Goal: Task Accomplishment & Management: Manage account settings

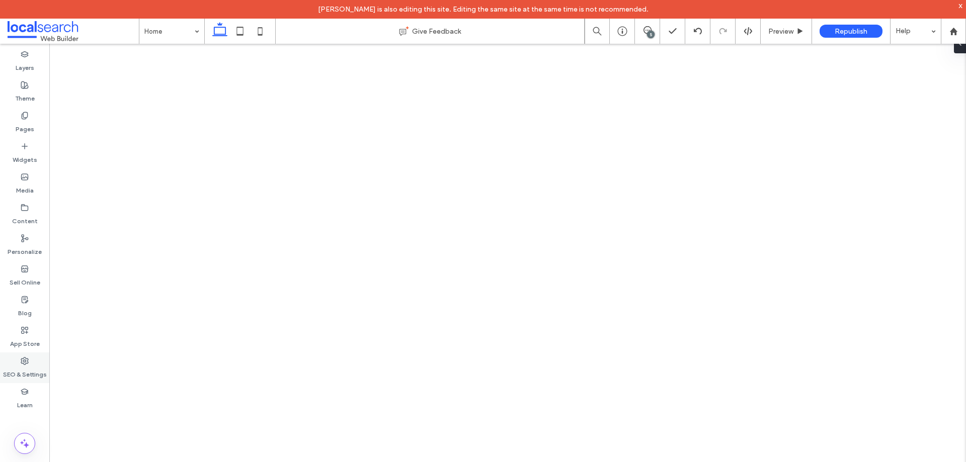
click at [18, 369] on label "SEO & Settings" at bounding box center [25, 372] width 44 height 14
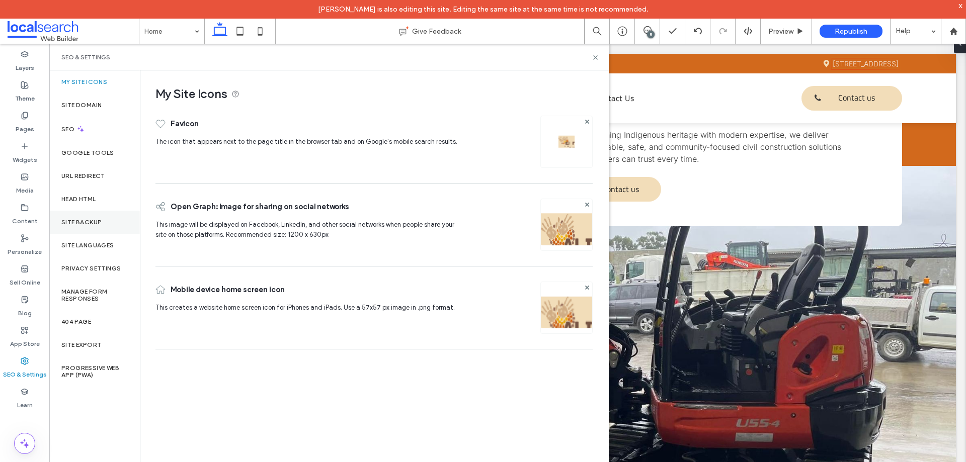
click at [88, 217] on div "Site Backup" at bounding box center [94, 222] width 91 height 23
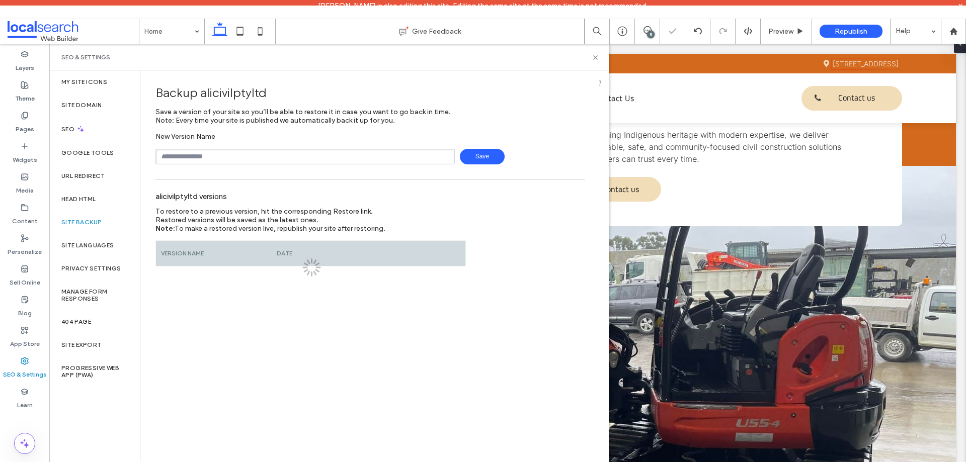
click at [242, 158] on input "text" at bounding box center [304, 157] width 299 height 16
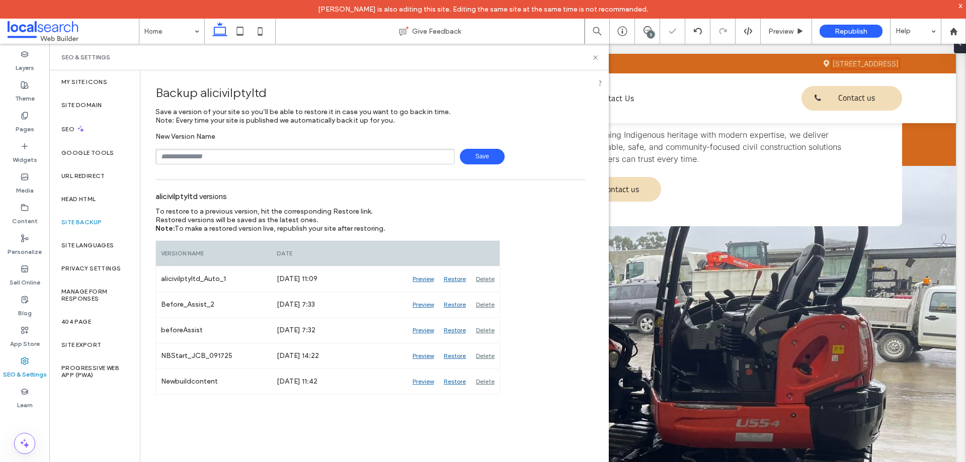
type input "**********"
click at [483, 157] on span "Save" at bounding box center [482, 157] width 45 height 16
drag, startPoint x: 594, startPoint y: 57, endPoint x: 79, endPoint y: 125, distance: 519.6
click at [594, 57] on icon at bounding box center [596, 58] width 8 height 8
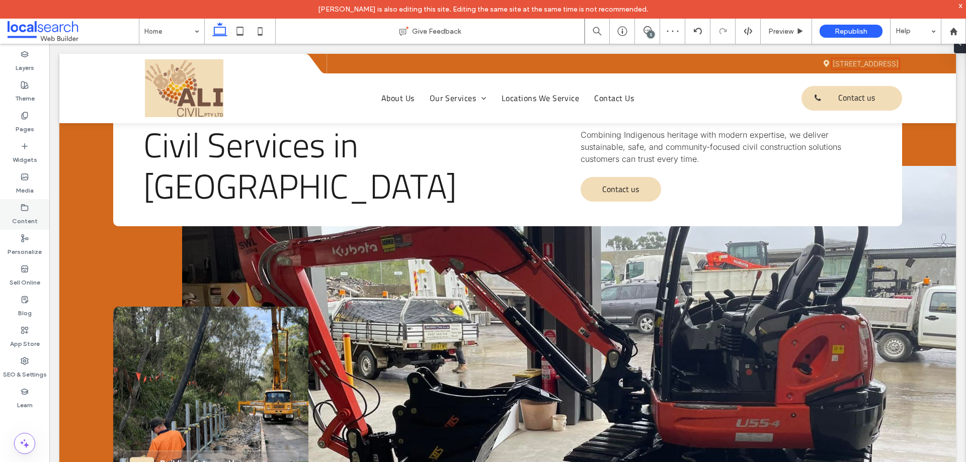
click at [27, 229] on div "Content" at bounding box center [24, 214] width 49 height 31
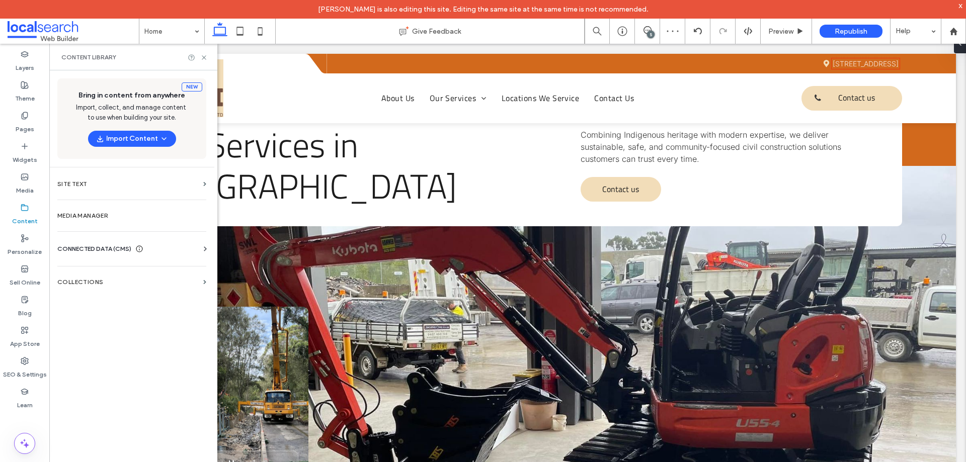
click at [112, 253] on span "CONNECTED DATA (CMS)" at bounding box center [94, 249] width 74 height 10
click at [162, 273] on label "Business Info" at bounding box center [133, 273] width 137 height 7
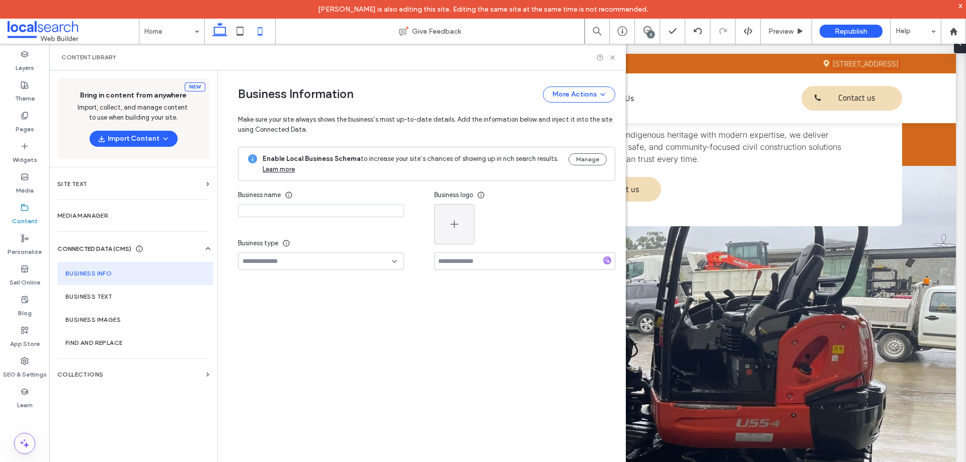
type input "**********"
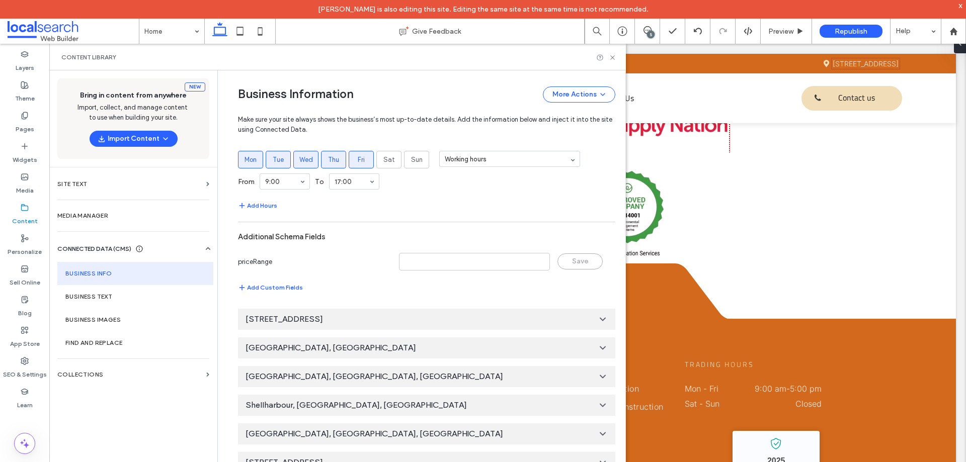
scroll to position [666, 0]
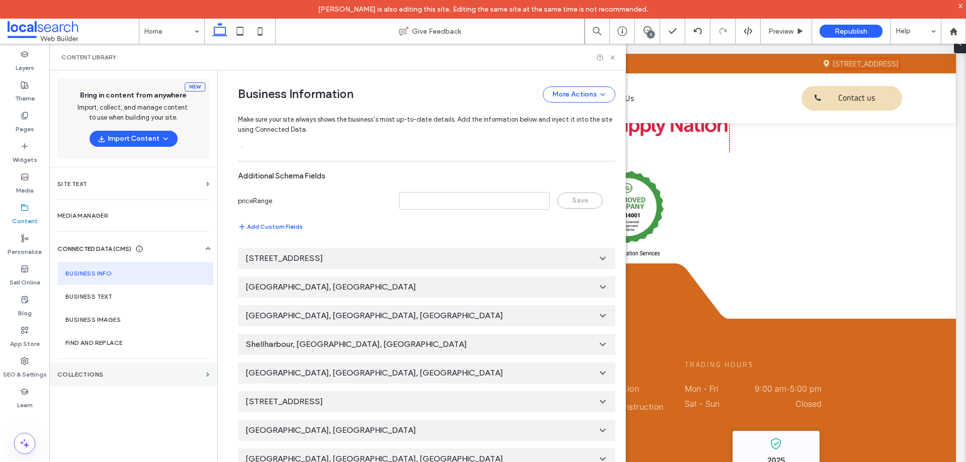
click at [118, 376] on label "Collections" at bounding box center [129, 374] width 145 height 7
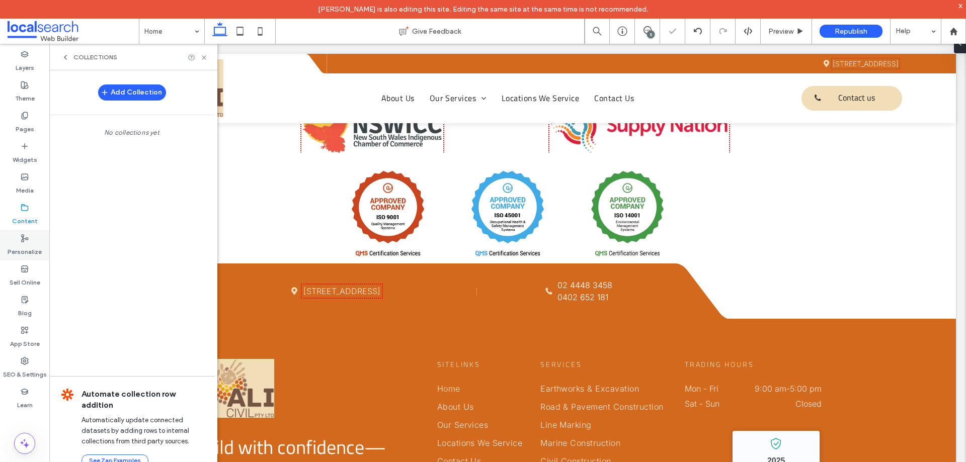
click at [13, 243] on label "Personalize" at bounding box center [25, 249] width 34 height 14
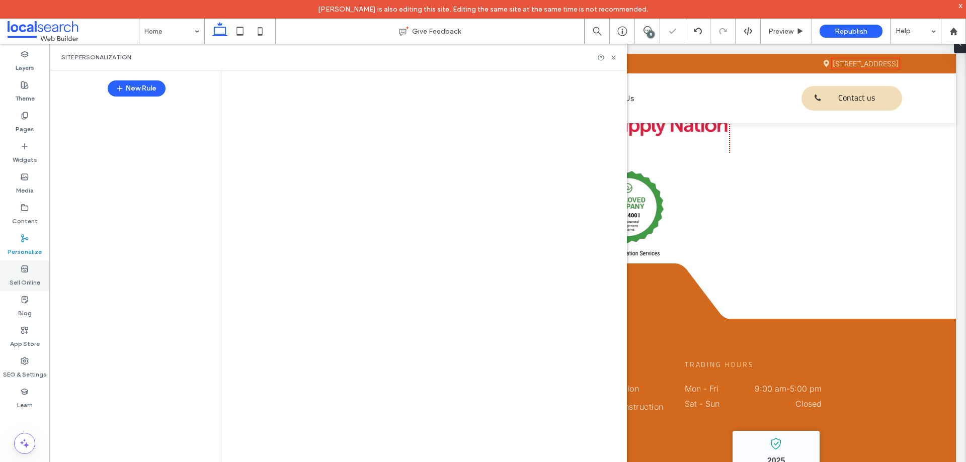
click at [27, 275] on label "Sell Online" at bounding box center [25, 280] width 31 height 14
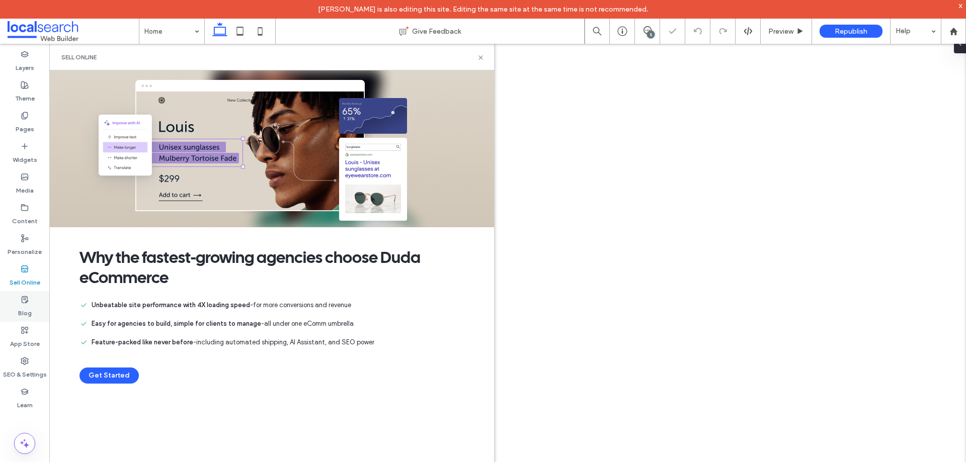
click at [26, 319] on div "Blog" at bounding box center [24, 306] width 49 height 31
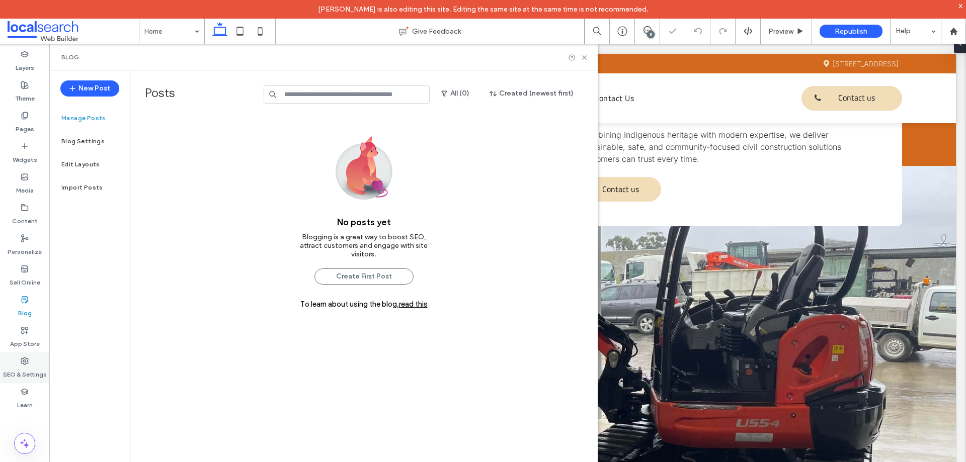
scroll to position [0, 0]
click at [31, 373] on label "SEO & Settings" at bounding box center [25, 372] width 44 height 14
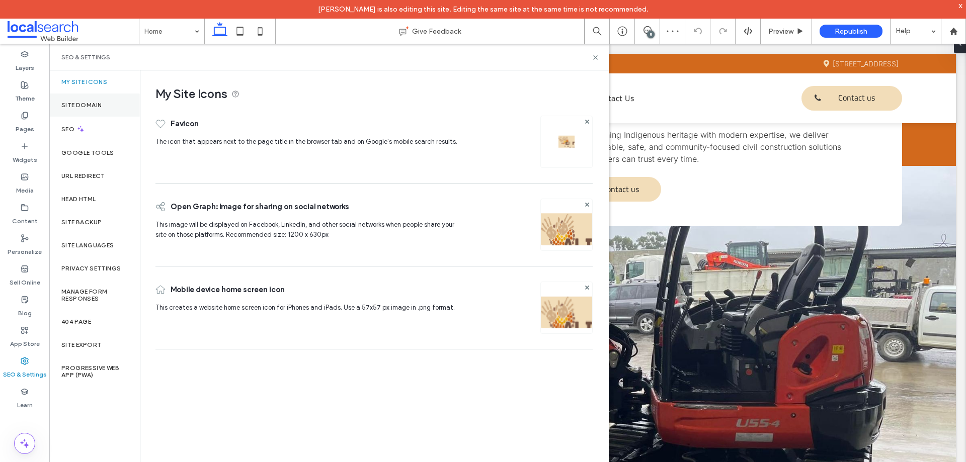
click at [84, 101] on div "Site Domain" at bounding box center [94, 105] width 91 height 23
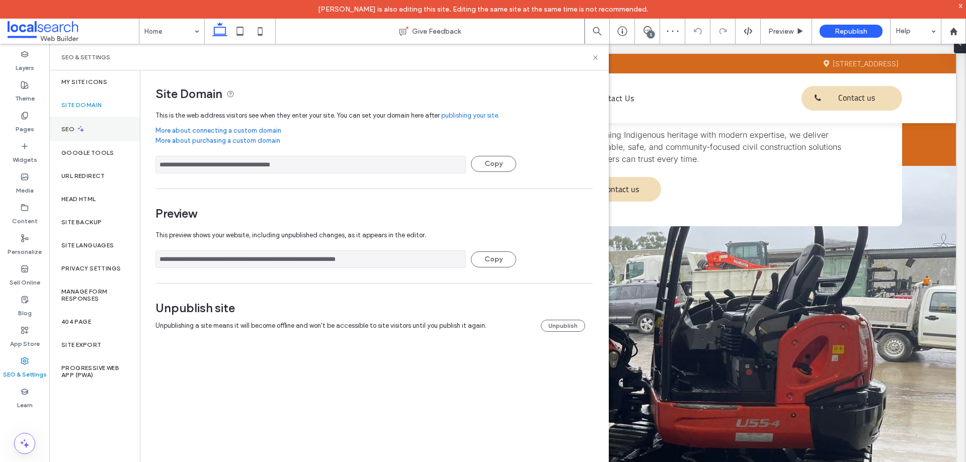
click at [75, 129] on label "SEO" at bounding box center [68, 129] width 15 height 7
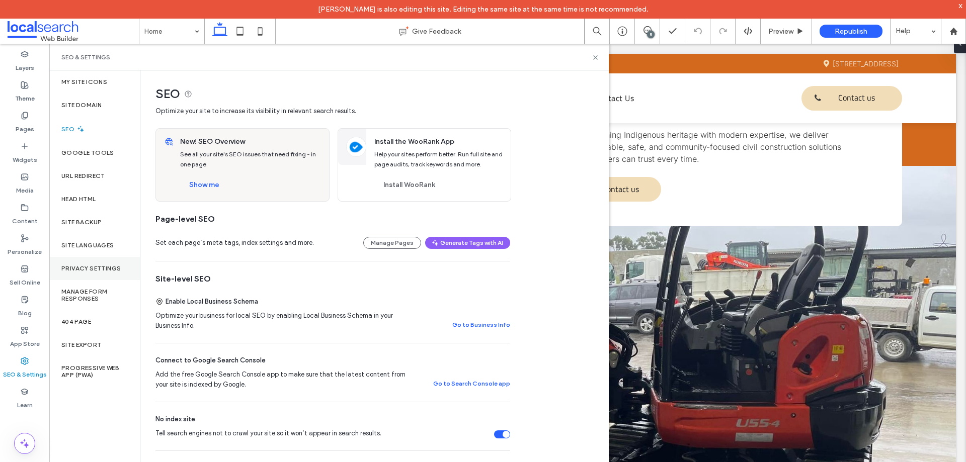
click at [105, 277] on div "Privacy Settings" at bounding box center [94, 268] width 91 height 23
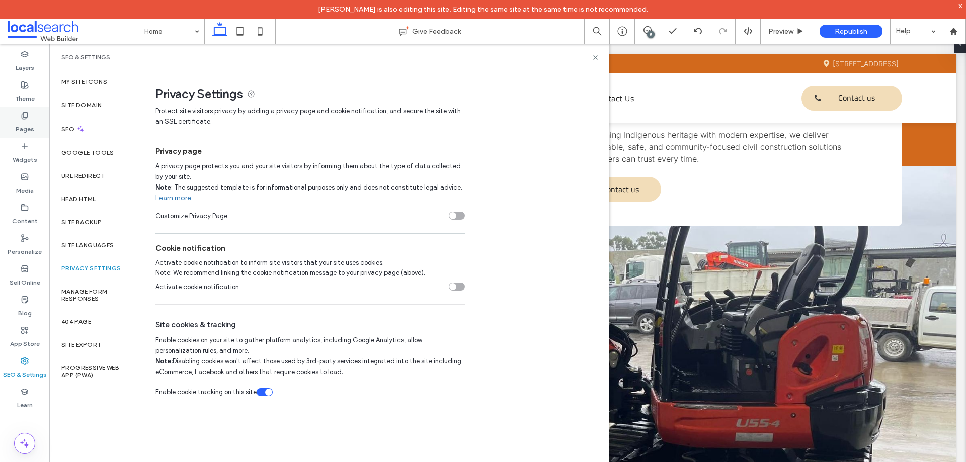
click at [27, 115] on use at bounding box center [25, 115] width 6 height 7
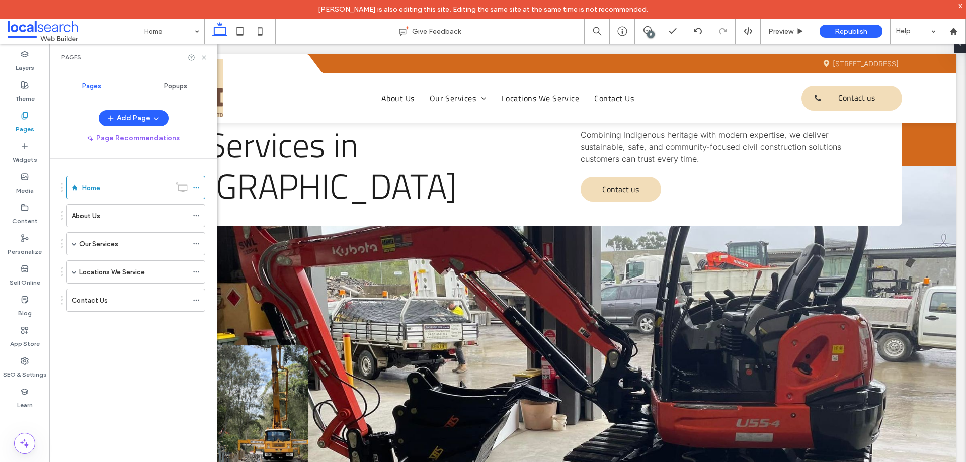
click at [179, 83] on span "Popups" at bounding box center [175, 86] width 23 height 8
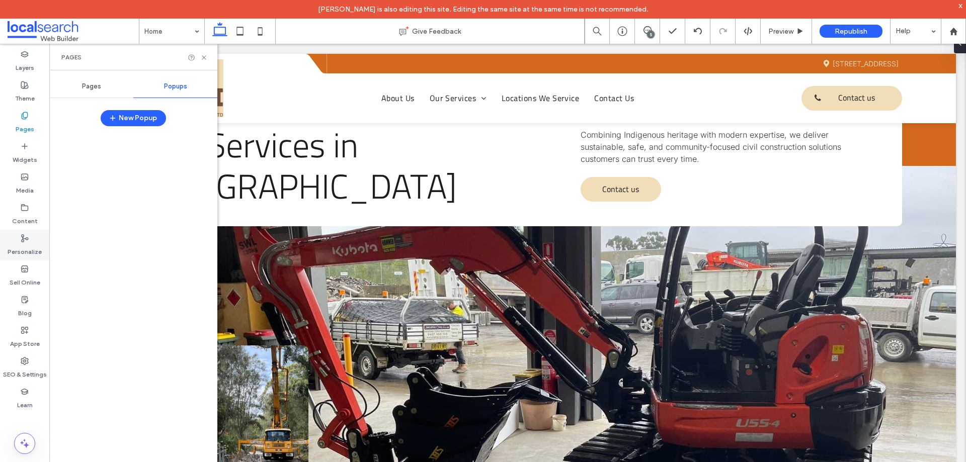
click at [24, 257] on div "Personalize" at bounding box center [24, 245] width 49 height 31
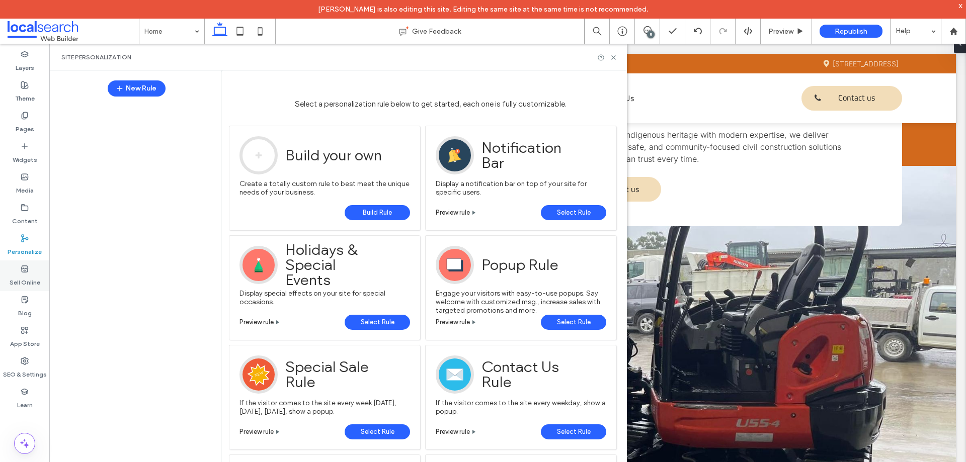
click at [24, 265] on icon at bounding box center [25, 269] width 8 height 8
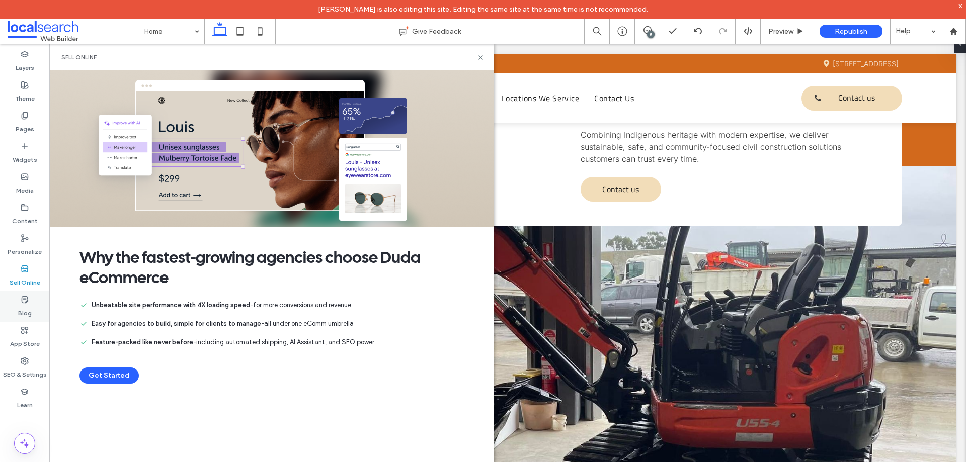
click at [32, 305] on div "Blog" at bounding box center [24, 306] width 49 height 31
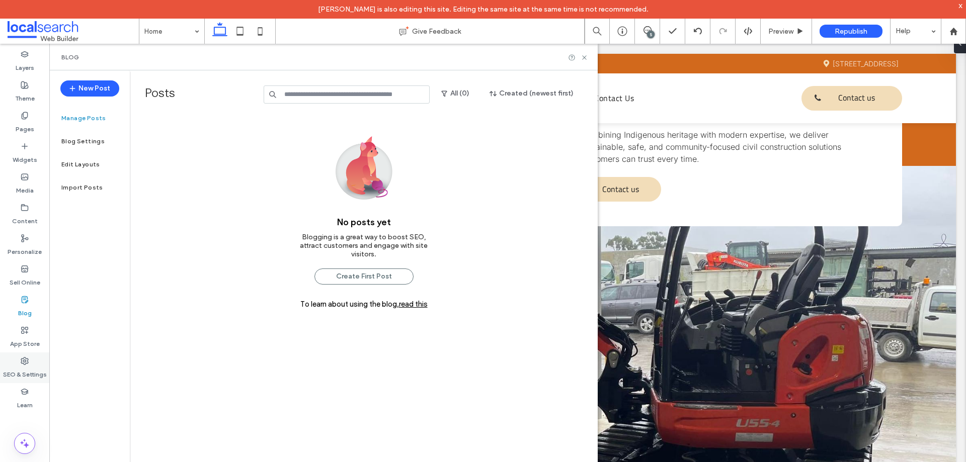
click at [22, 367] on label "SEO & Settings" at bounding box center [25, 372] width 44 height 14
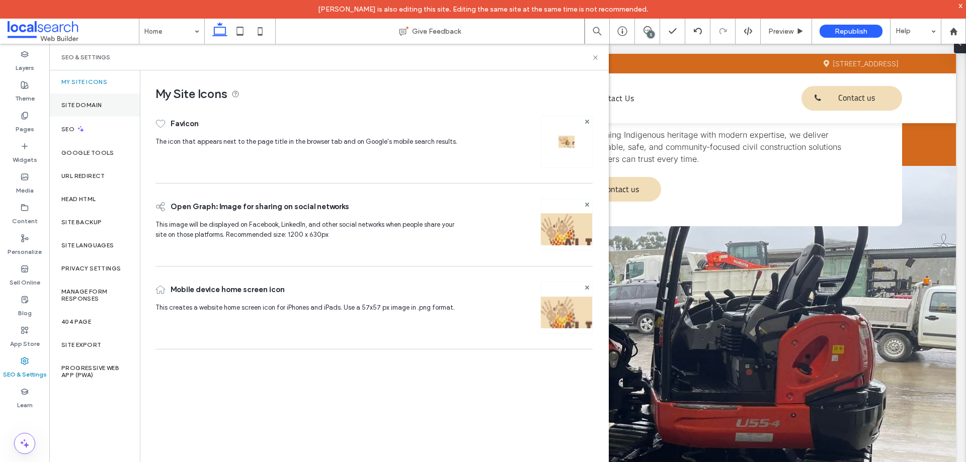
click at [97, 103] on label "Site Domain" at bounding box center [81, 105] width 40 height 7
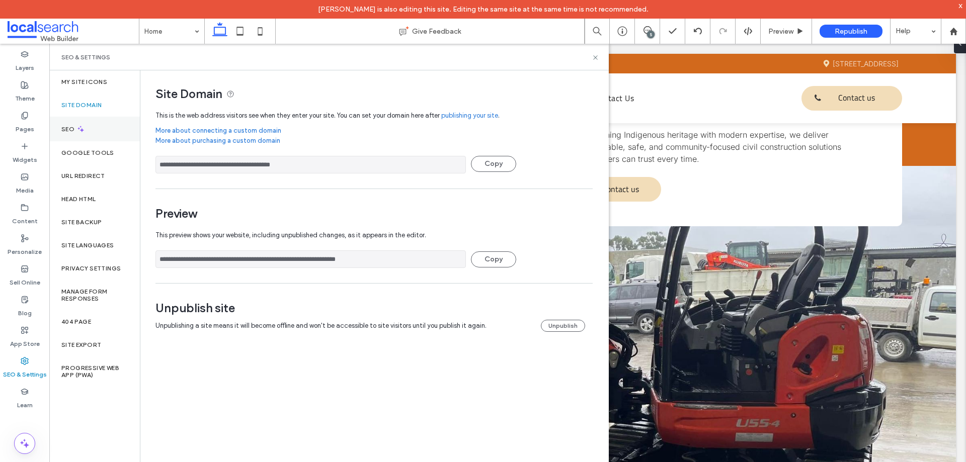
click at [85, 124] on div "SEO" at bounding box center [94, 129] width 91 height 25
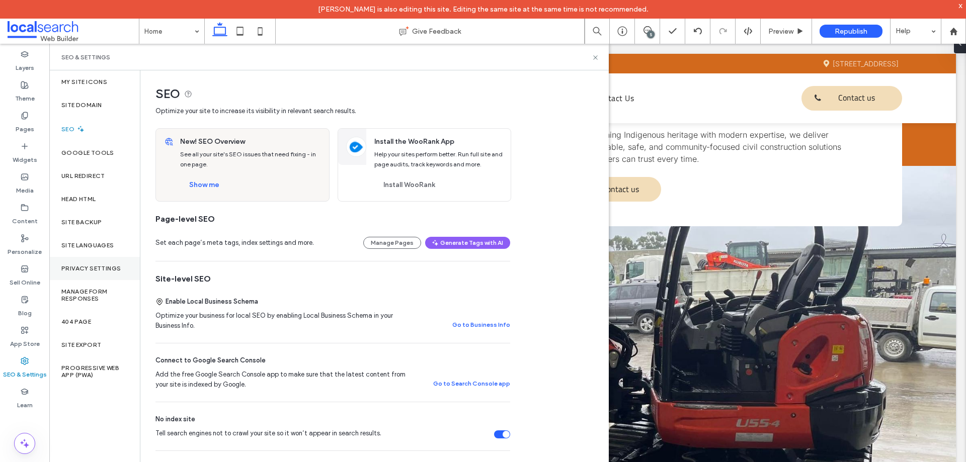
click at [83, 265] on label "Privacy Settings" at bounding box center [90, 268] width 59 height 7
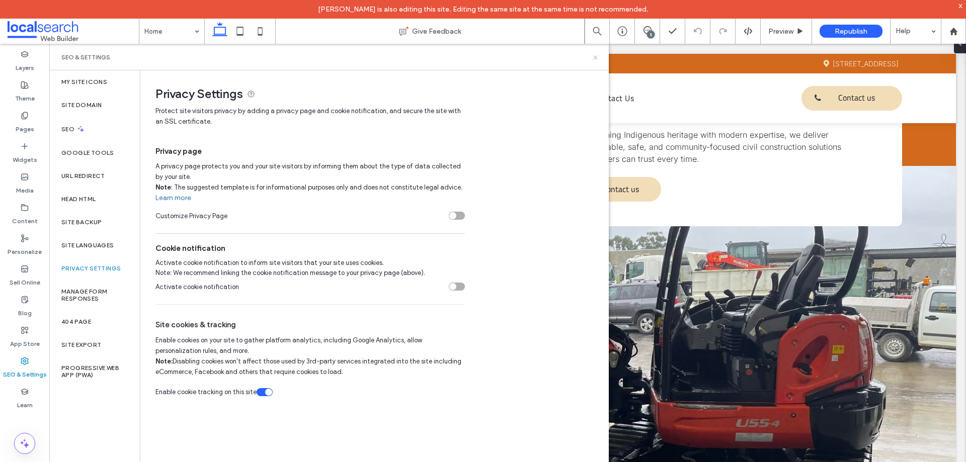
click at [594, 55] on icon at bounding box center [596, 58] width 8 height 8
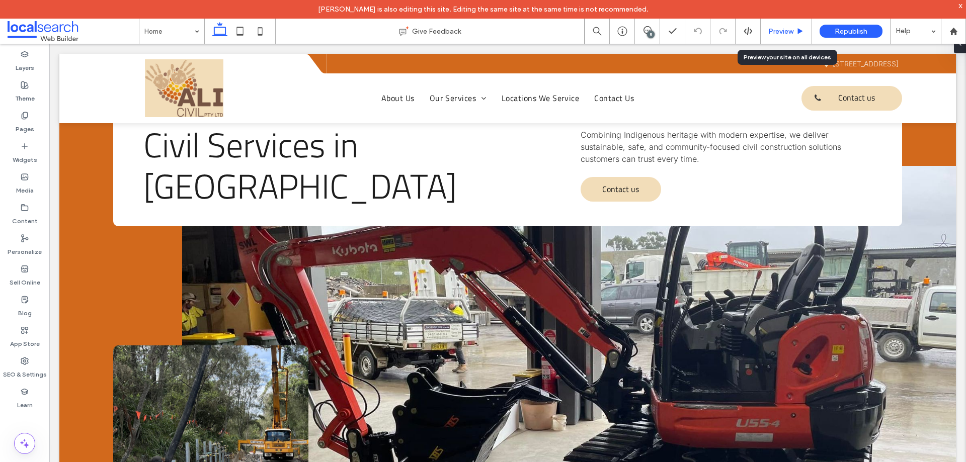
click at [783, 31] on span "Preview" at bounding box center [780, 31] width 25 height 9
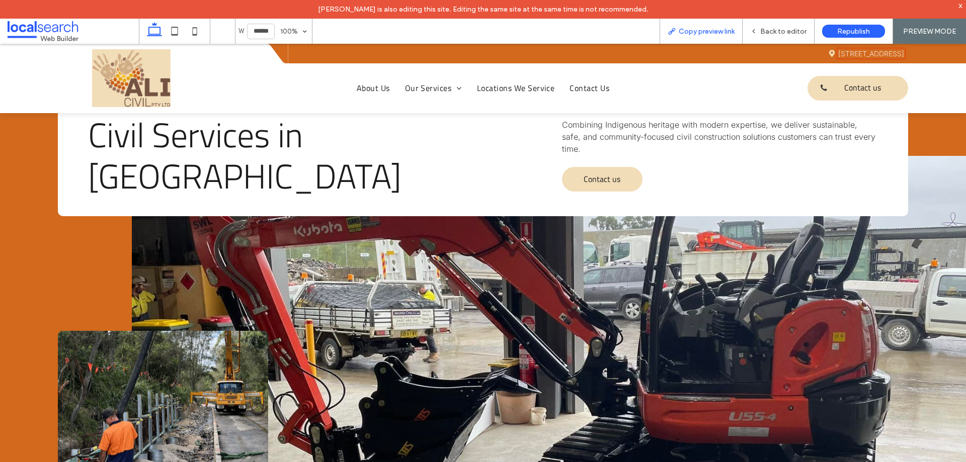
click at [714, 29] on span "Copy preview link" at bounding box center [707, 31] width 56 height 9
